Goal: Register for event/course

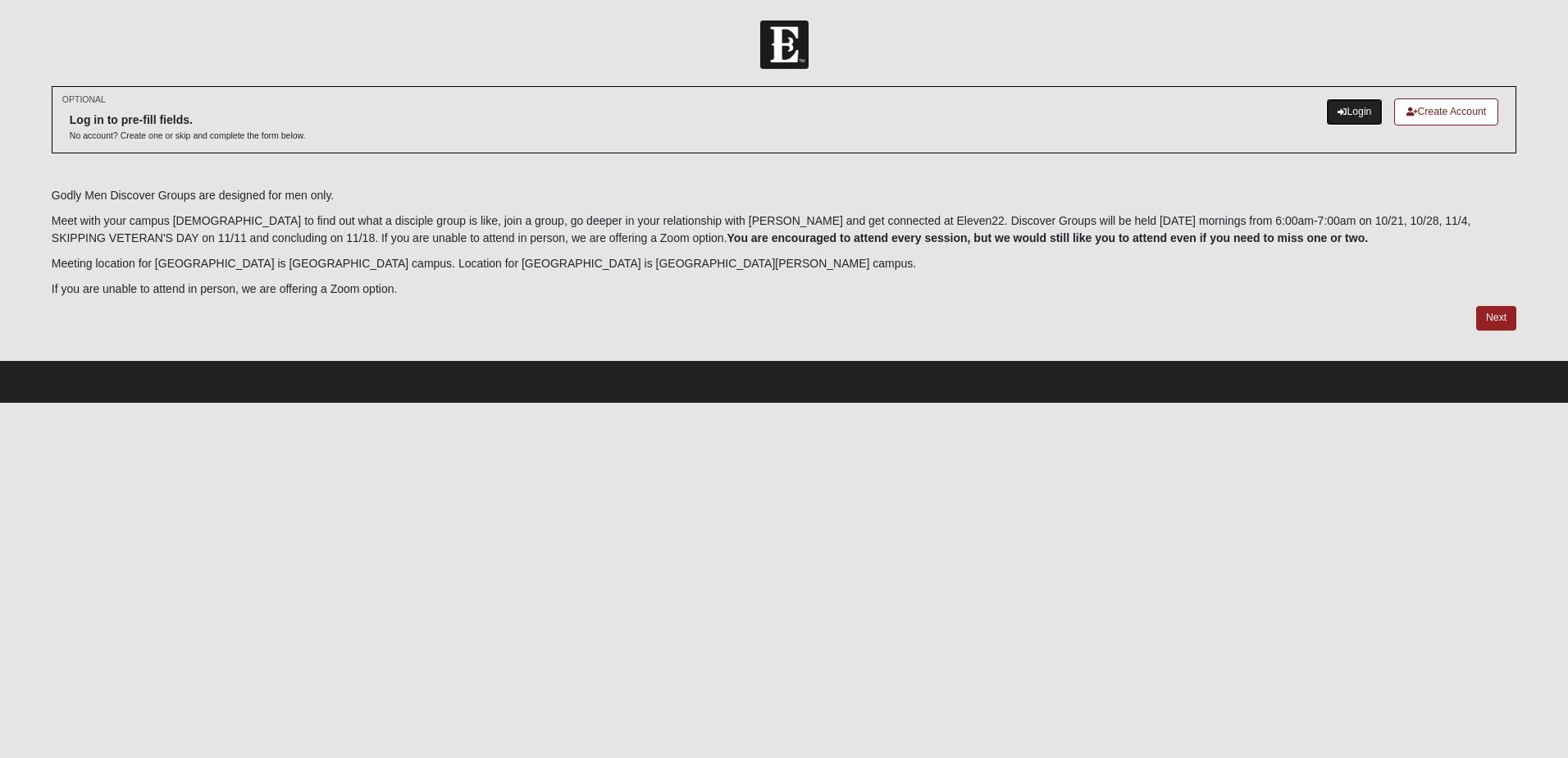
click at [1347, 108] on link "Login" at bounding box center [1354, 112] width 56 height 27
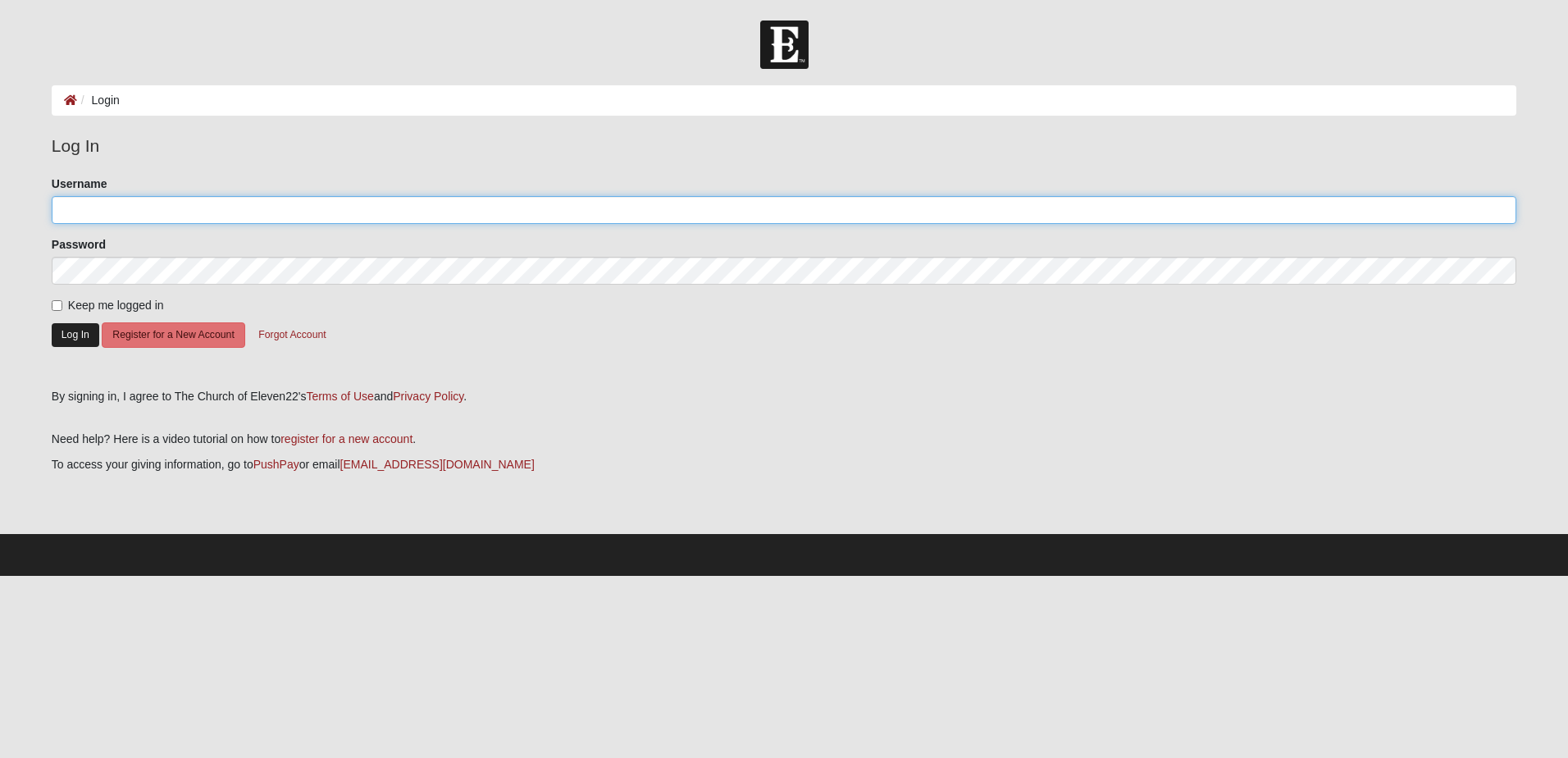
type input "[EMAIL_ADDRESS][DOMAIN_NAME]"
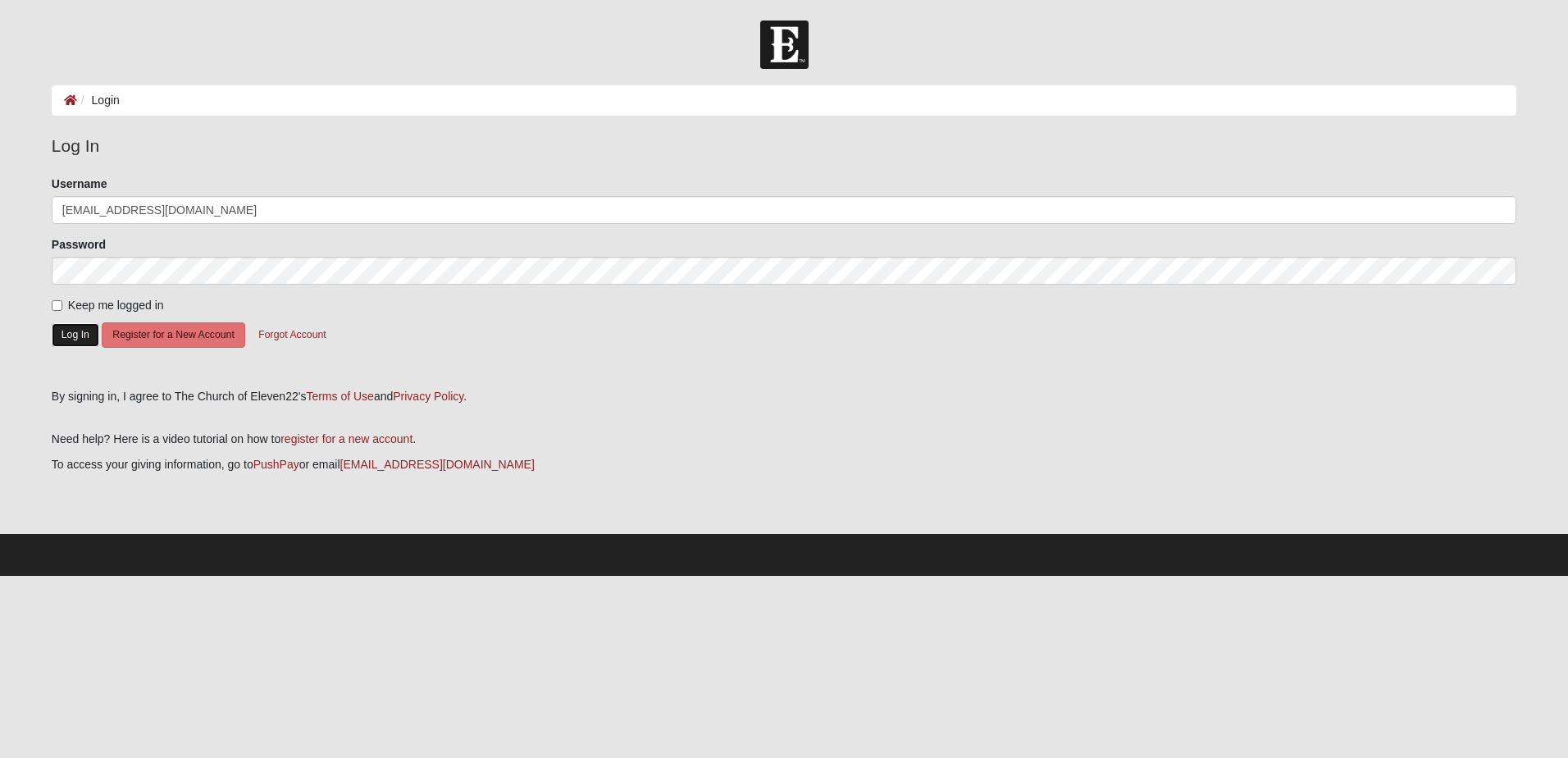
click at [76, 336] on button "Log In" at bounding box center [76, 335] width 47 height 24
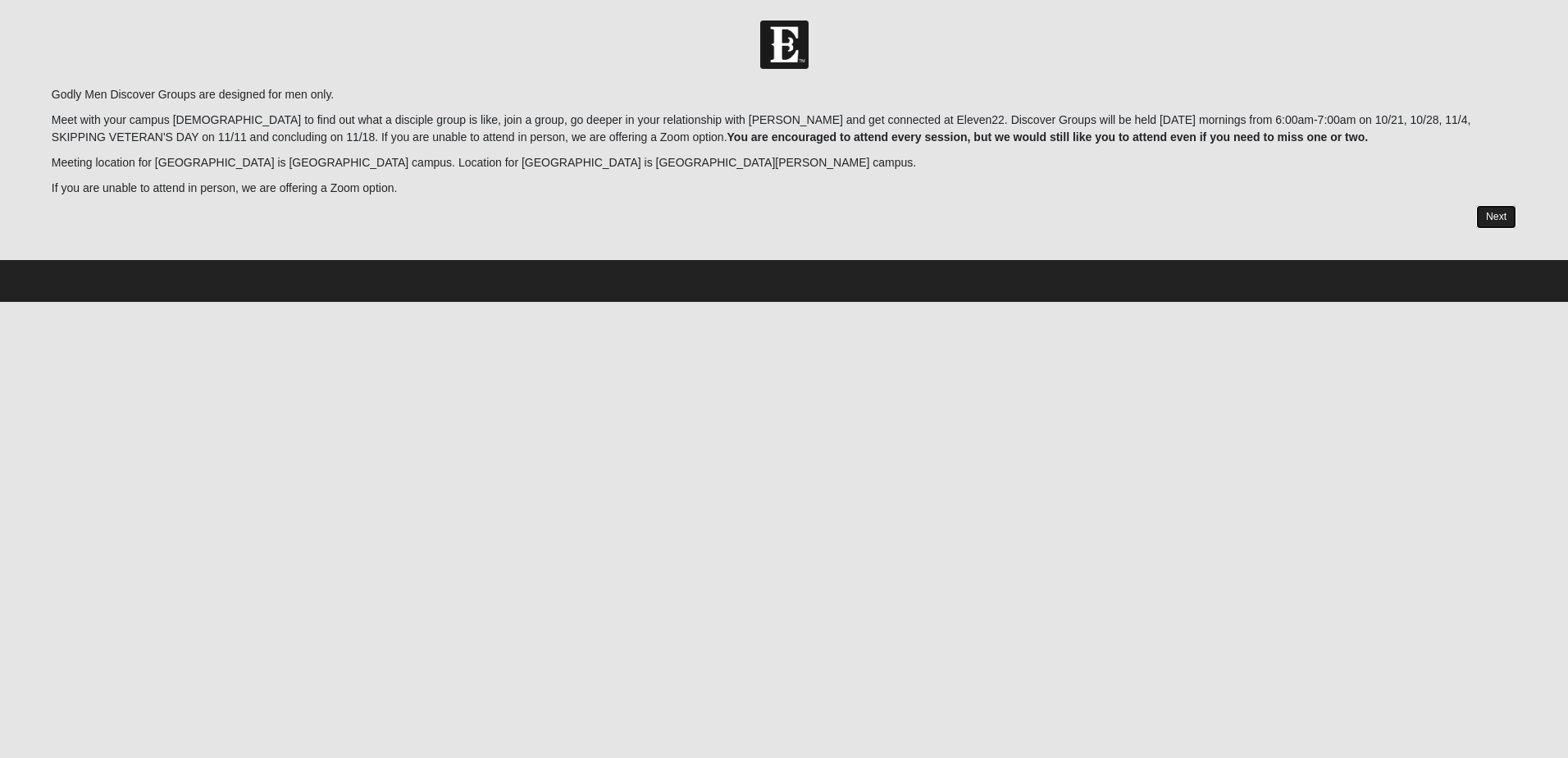
click at [1501, 218] on link "Next" at bounding box center [1496, 216] width 40 height 24
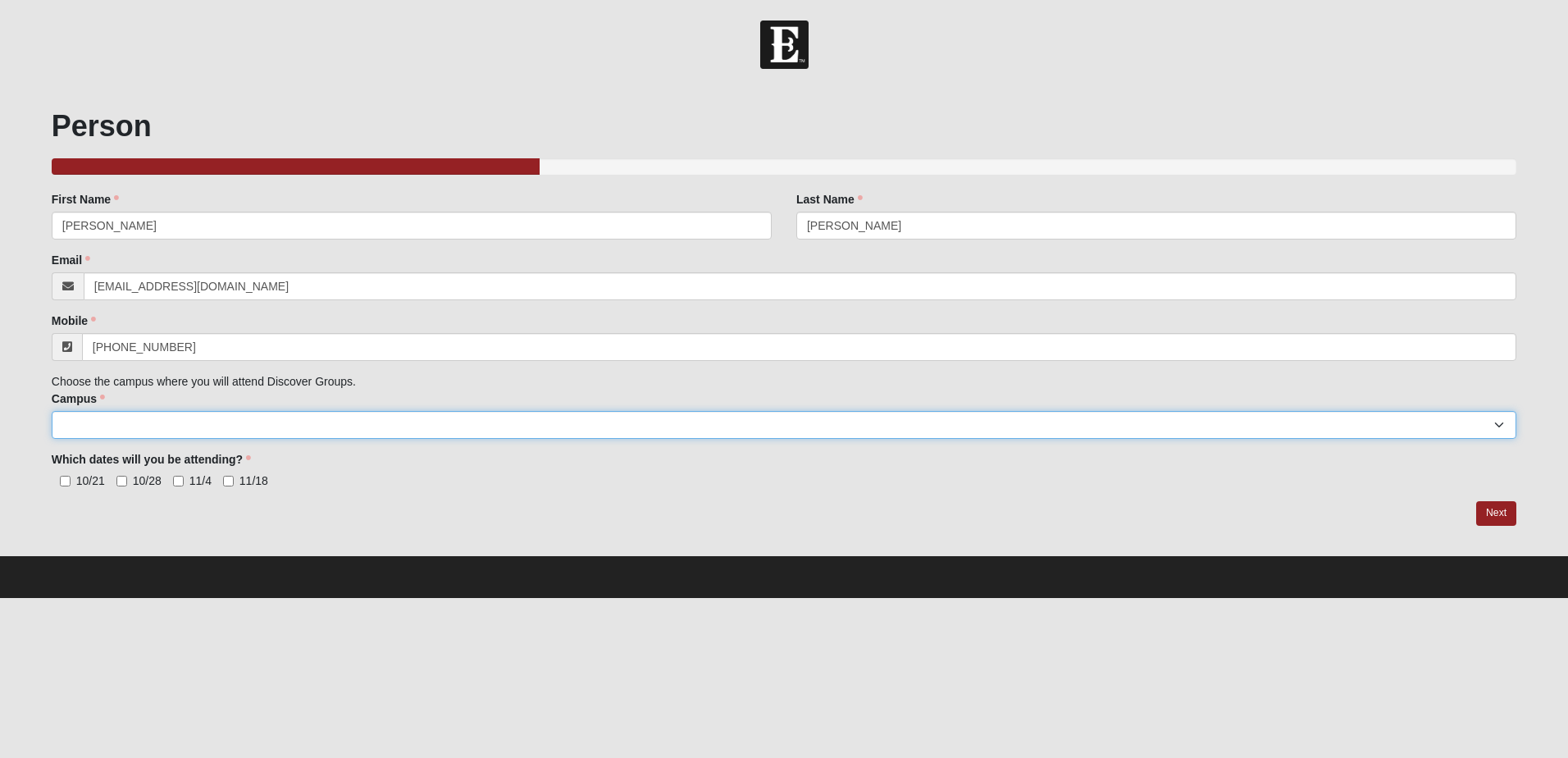
click at [106, 431] on select "Arlington Baymeadows College Park Orlando (Coming Soon) Eleven22 Online Fleming…" at bounding box center [784, 425] width 1464 height 28
select select "17"
click at [52, 411] on select "Arlington Baymeadows College Park Orlando (Coming Soon) Eleven22 Online Fleming…" at bounding box center [784, 425] width 1464 height 28
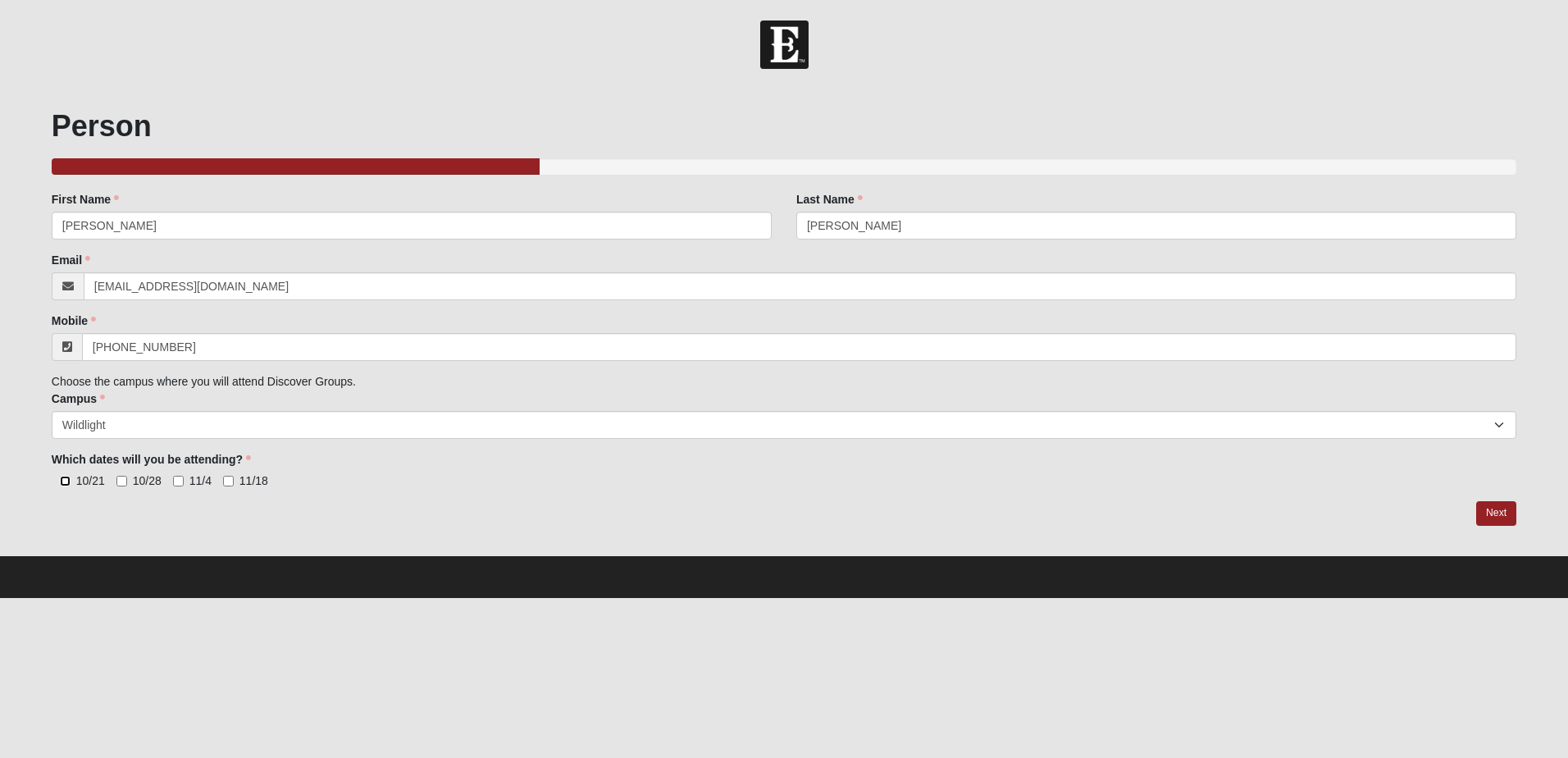
click at [64, 484] on input "10/21" at bounding box center [65, 481] width 11 height 11
checkbox input "true"
click at [120, 485] on input "10/28" at bounding box center [121, 481] width 11 height 11
checkbox input "true"
click at [178, 482] on input "11/4" at bounding box center [178, 481] width 11 height 11
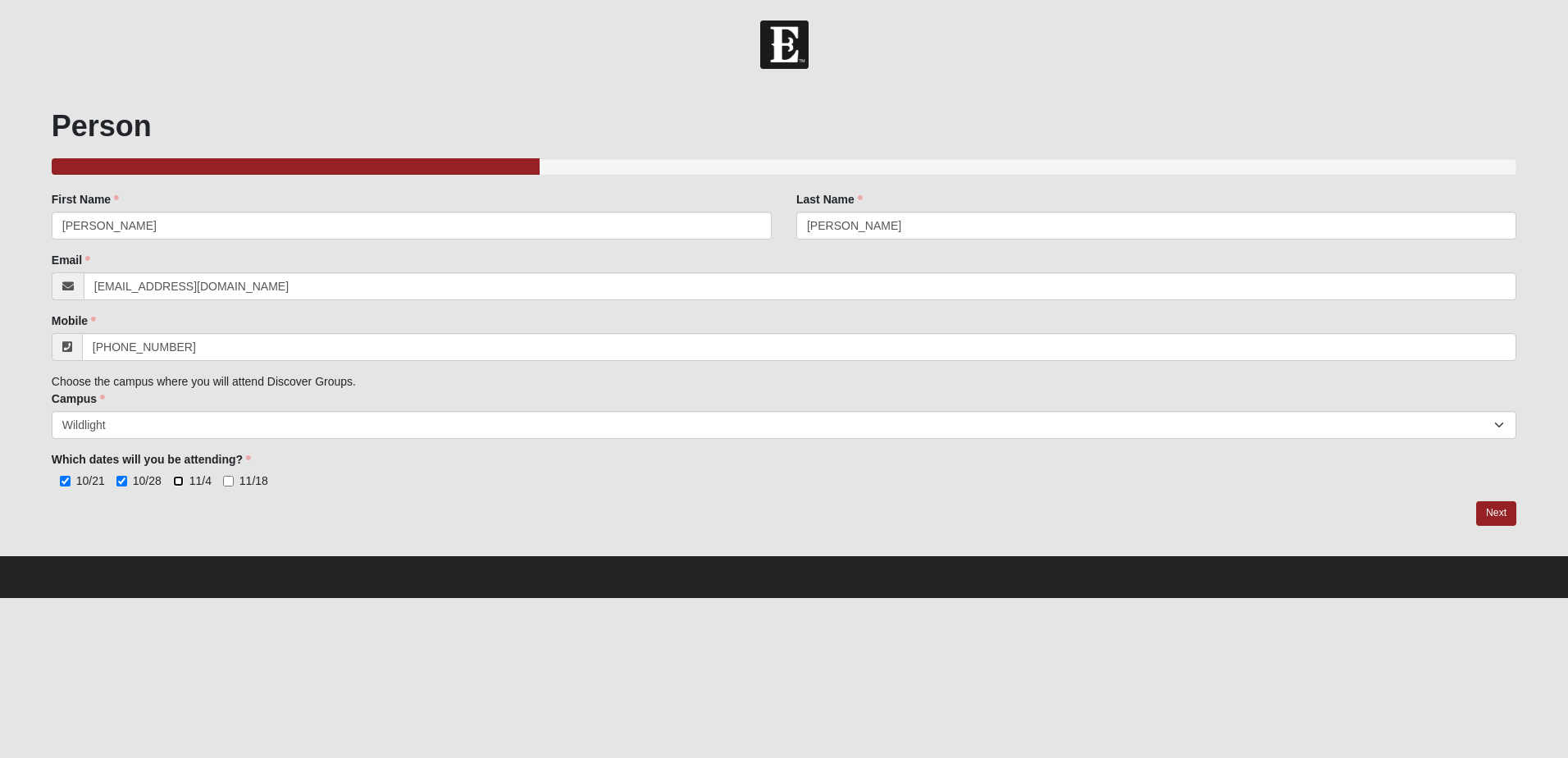
checkbox input "true"
click at [228, 485] on input "11/18" at bounding box center [229, 481] width 11 height 11
checkbox input "true"
click at [1498, 513] on link "Next" at bounding box center [1496, 513] width 40 height 24
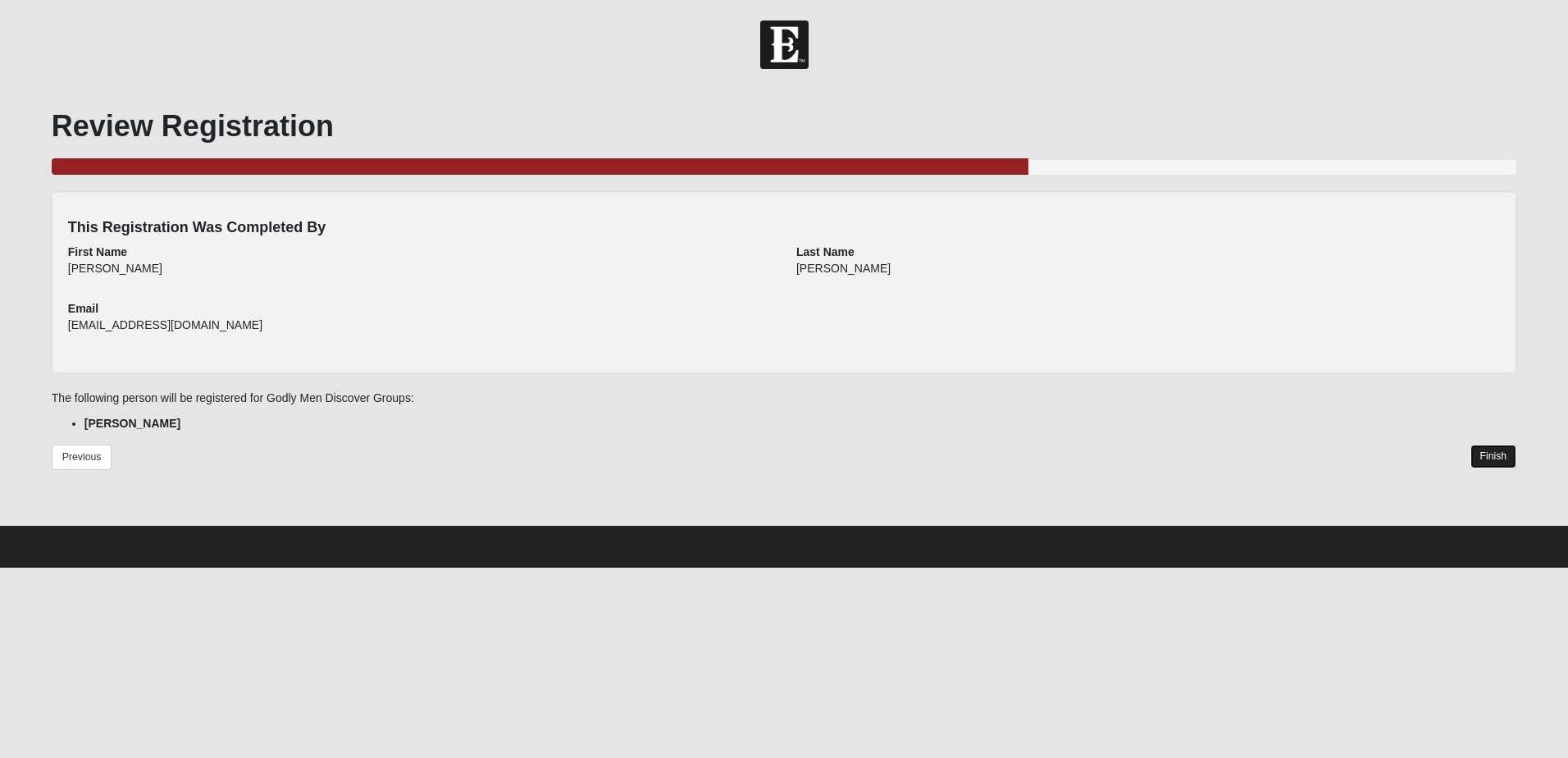
click at [1495, 457] on link "Finish" at bounding box center [1493, 456] width 47 height 24
